Goal: Find specific page/section: Find specific page/section

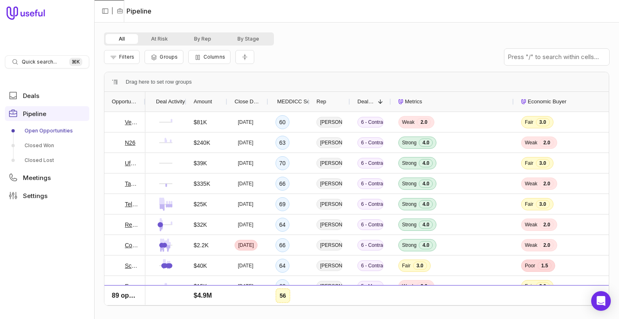
click at [43, 73] on nav "Quick search... ⌘ K Deals Pipeline Open Opportunities Closed Won Closed Lost Me…" at bounding box center [47, 159] width 94 height 319
click at [43, 64] on span "Quick search..." at bounding box center [39, 62] width 35 height 7
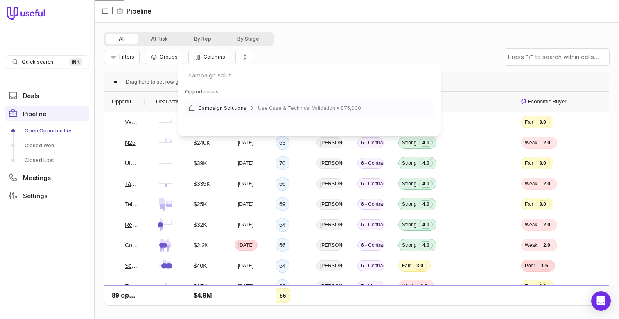
type input "campaign solut"
click at [305, 103] on span "3 - Use Case & Technical Validation • $75,000" at bounding box center [305, 108] width 111 height 10
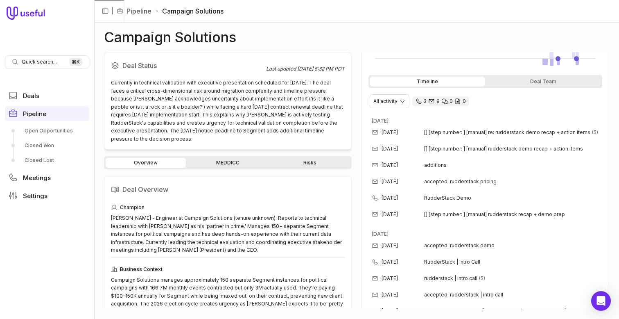
scroll to position [177, 0]
